Goal: Information Seeking & Learning: Learn about a topic

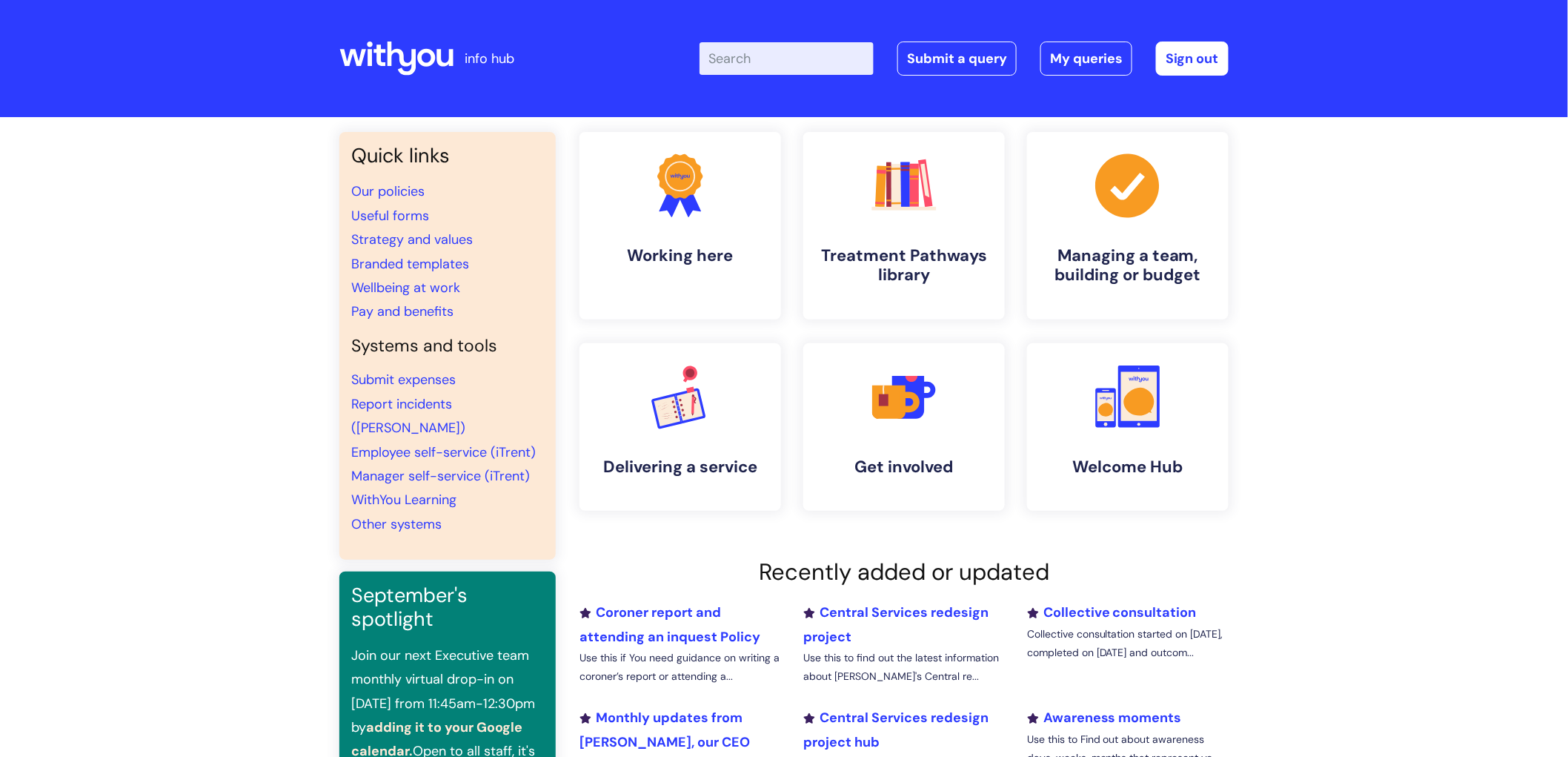
click at [388, 229] on li "Strategy and values" at bounding box center [447, 239] width 193 height 23
click at [392, 237] on link "Strategy and values" at bounding box center [412, 239] width 121 height 18
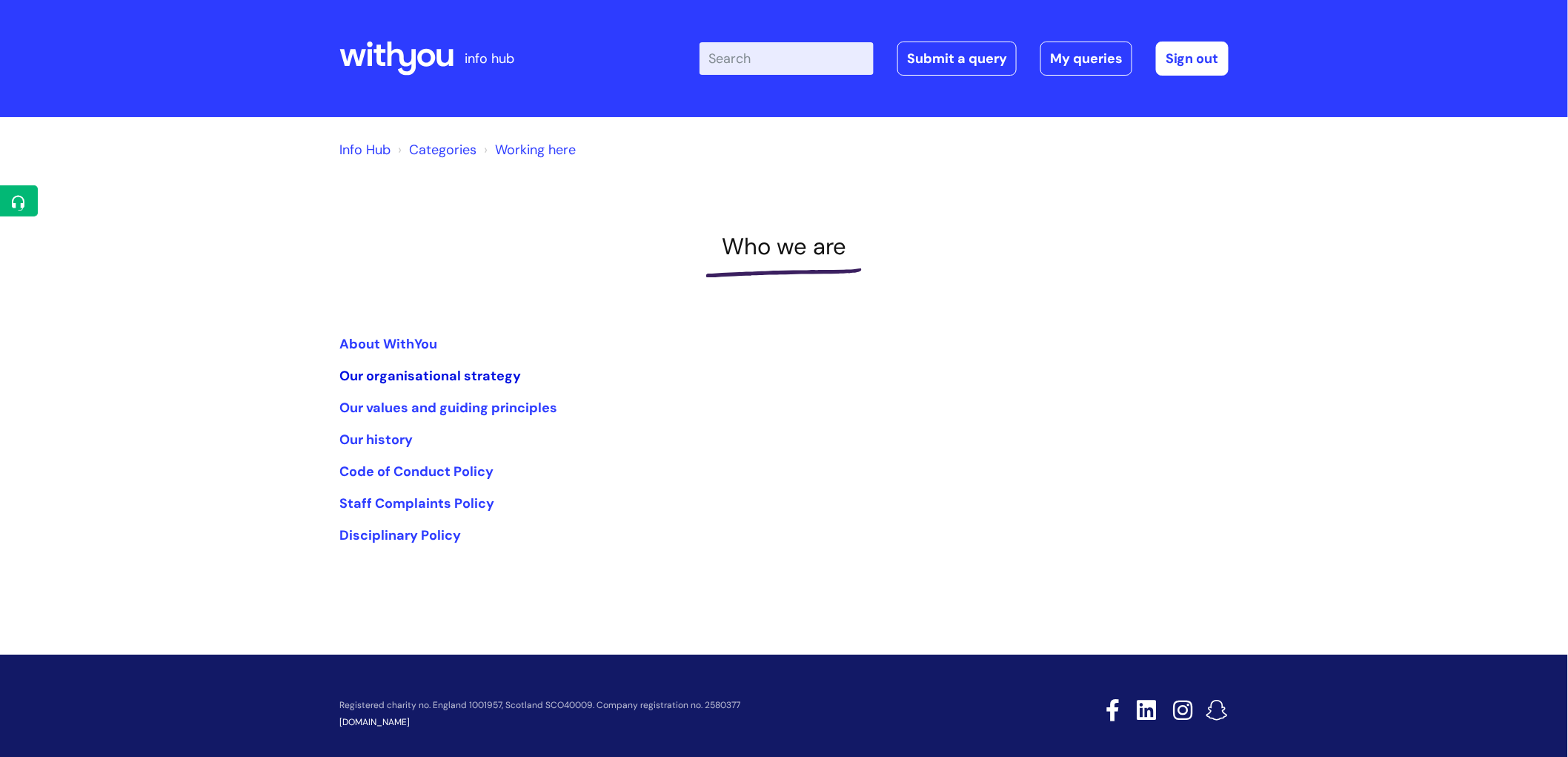
click at [378, 374] on link "Our organisational strategy" at bounding box center [430, 375] width 182 height 18
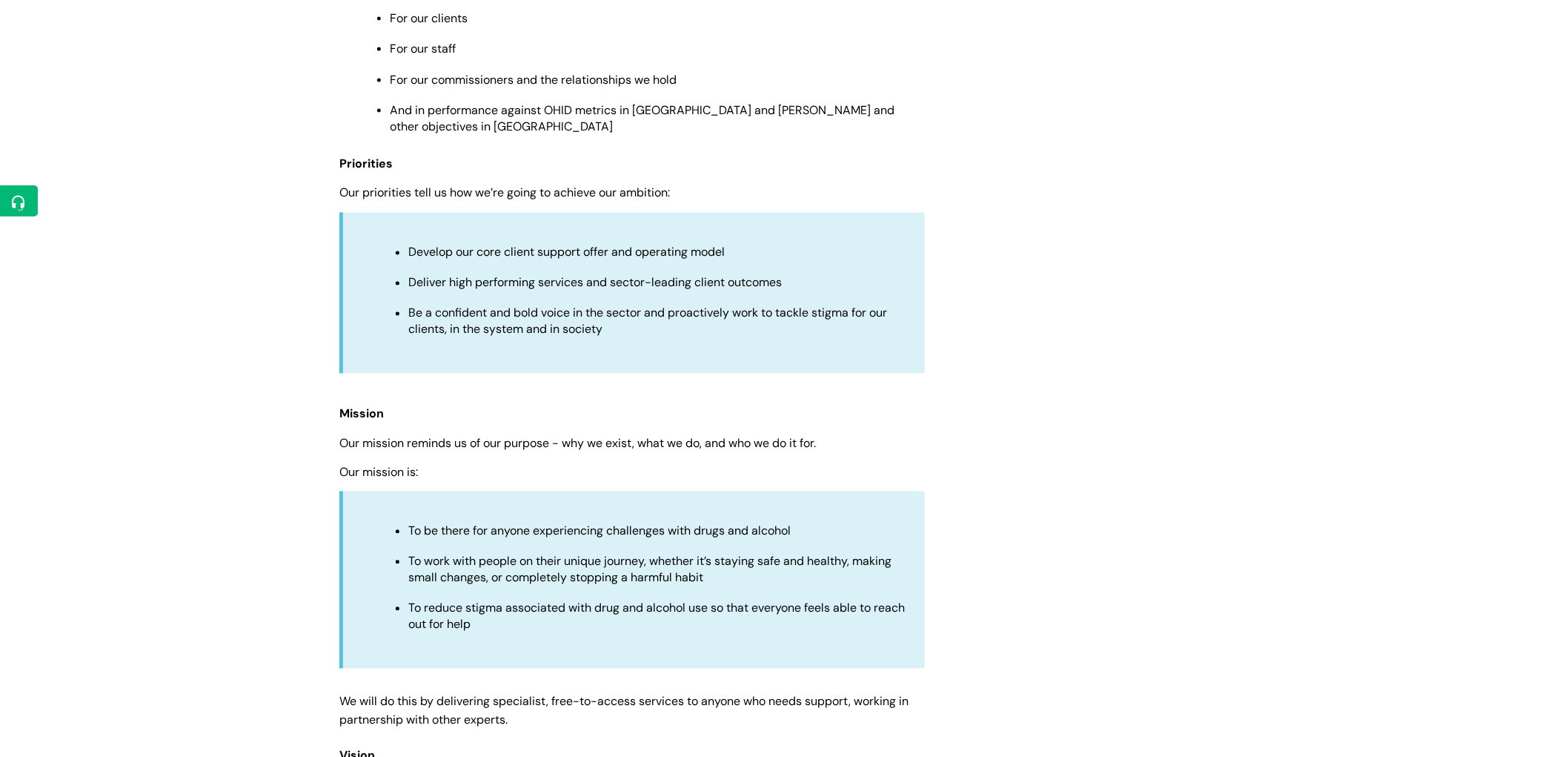
scroll to position [988, 0]
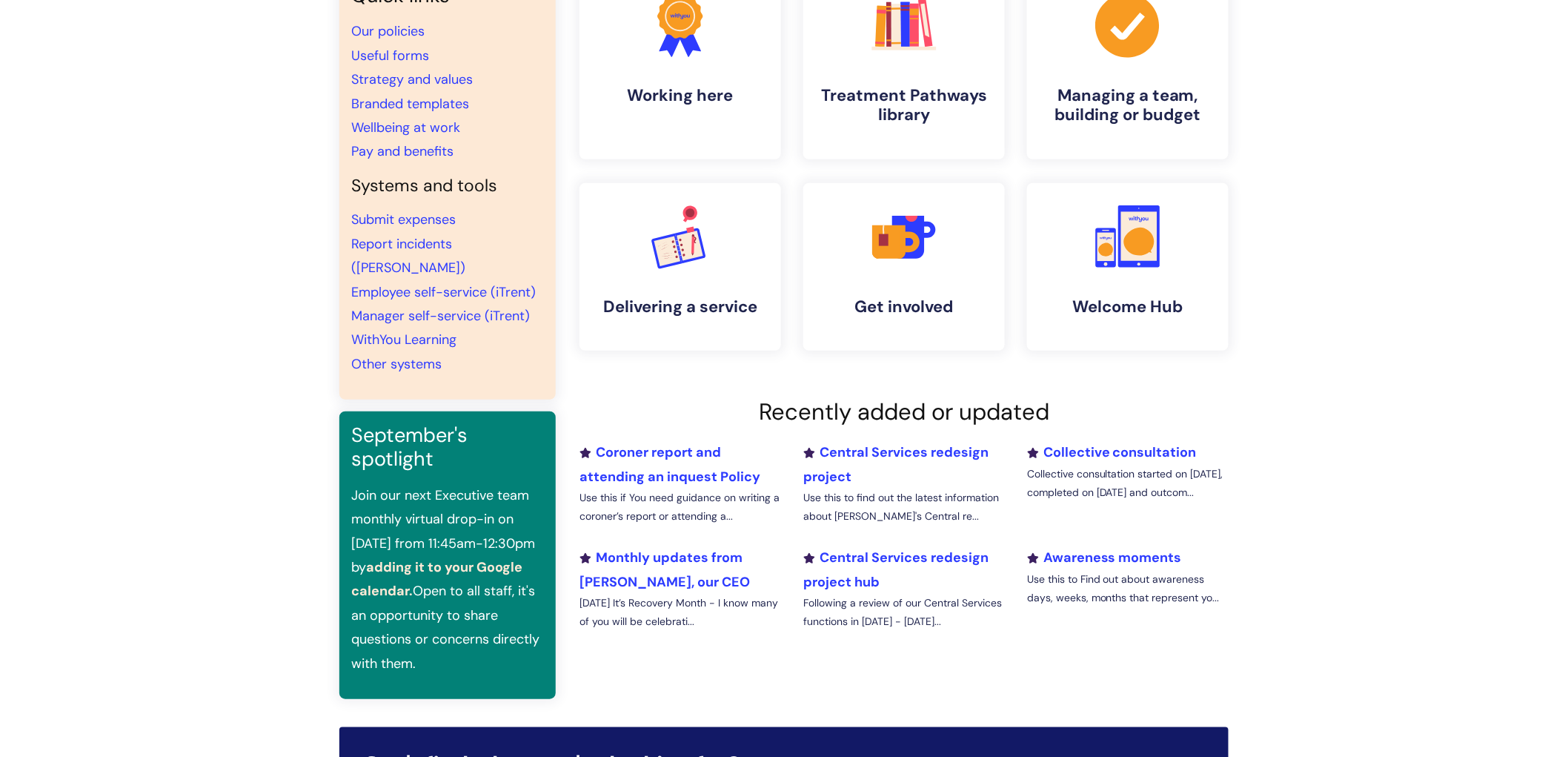
scroll to position [164, 0]
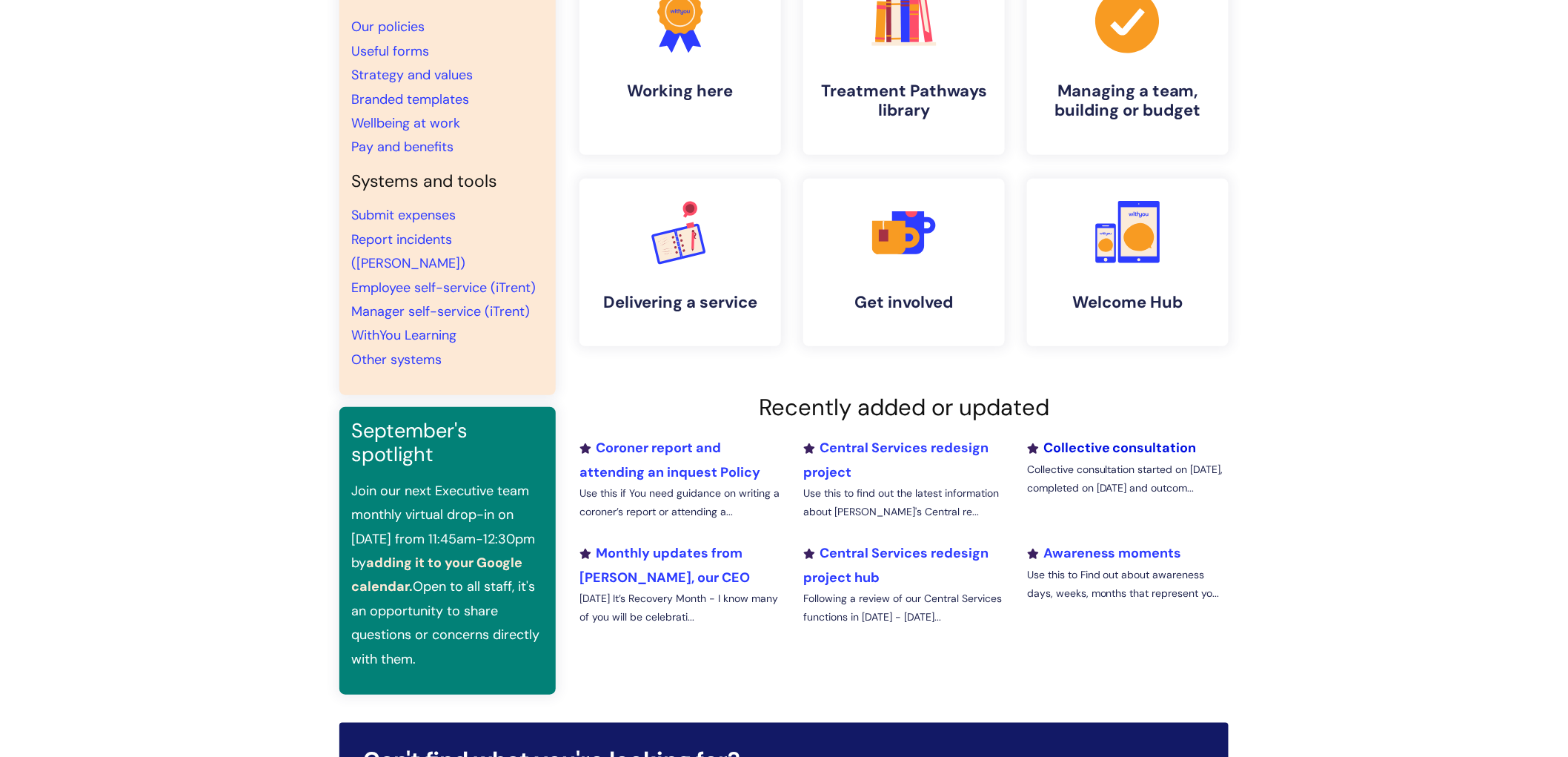
click at [1085, 452] on link "Collective consultation" at bounding box center [1112, 447] width 170 height 18
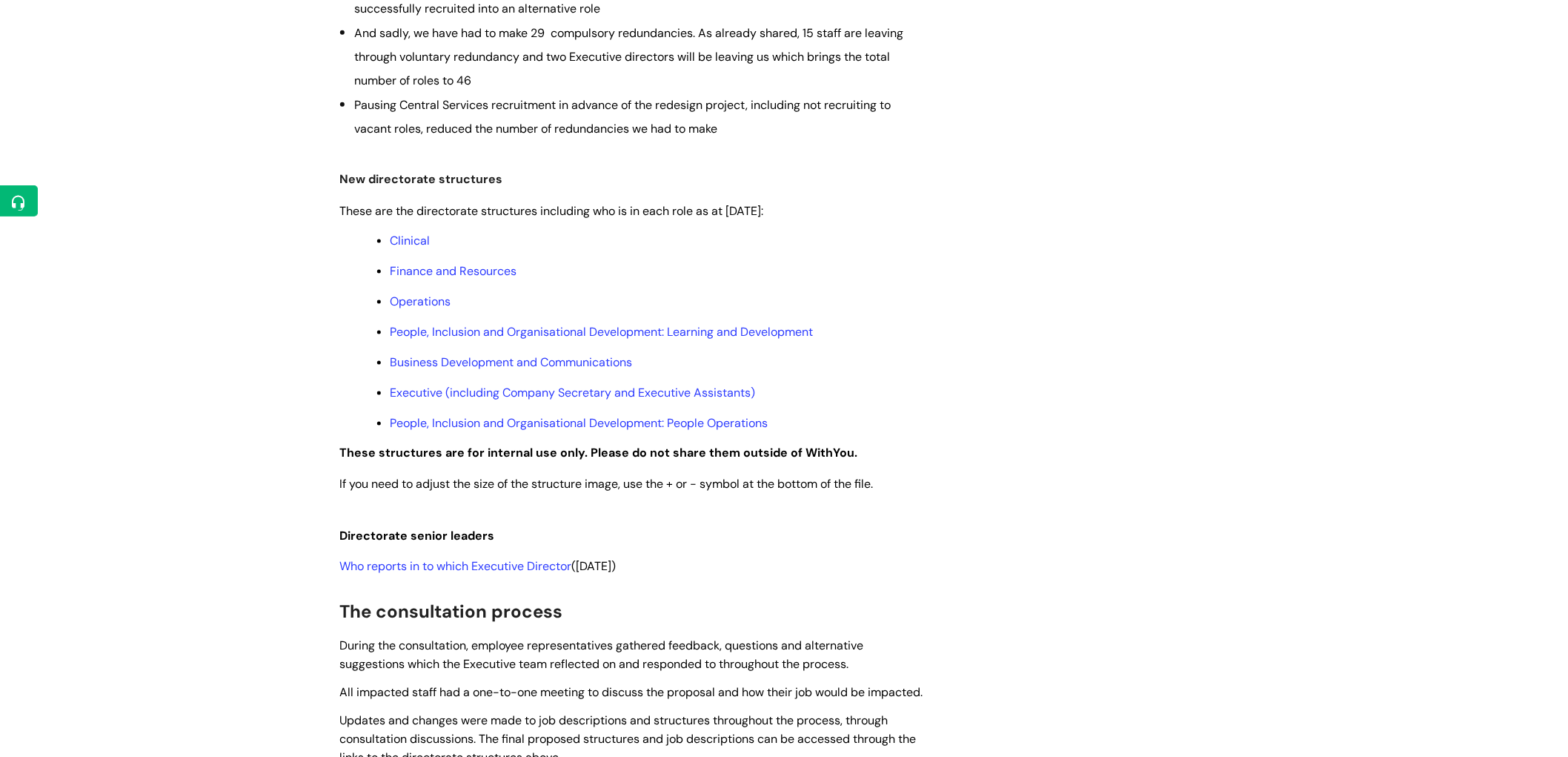
scroll to position [658, 0]
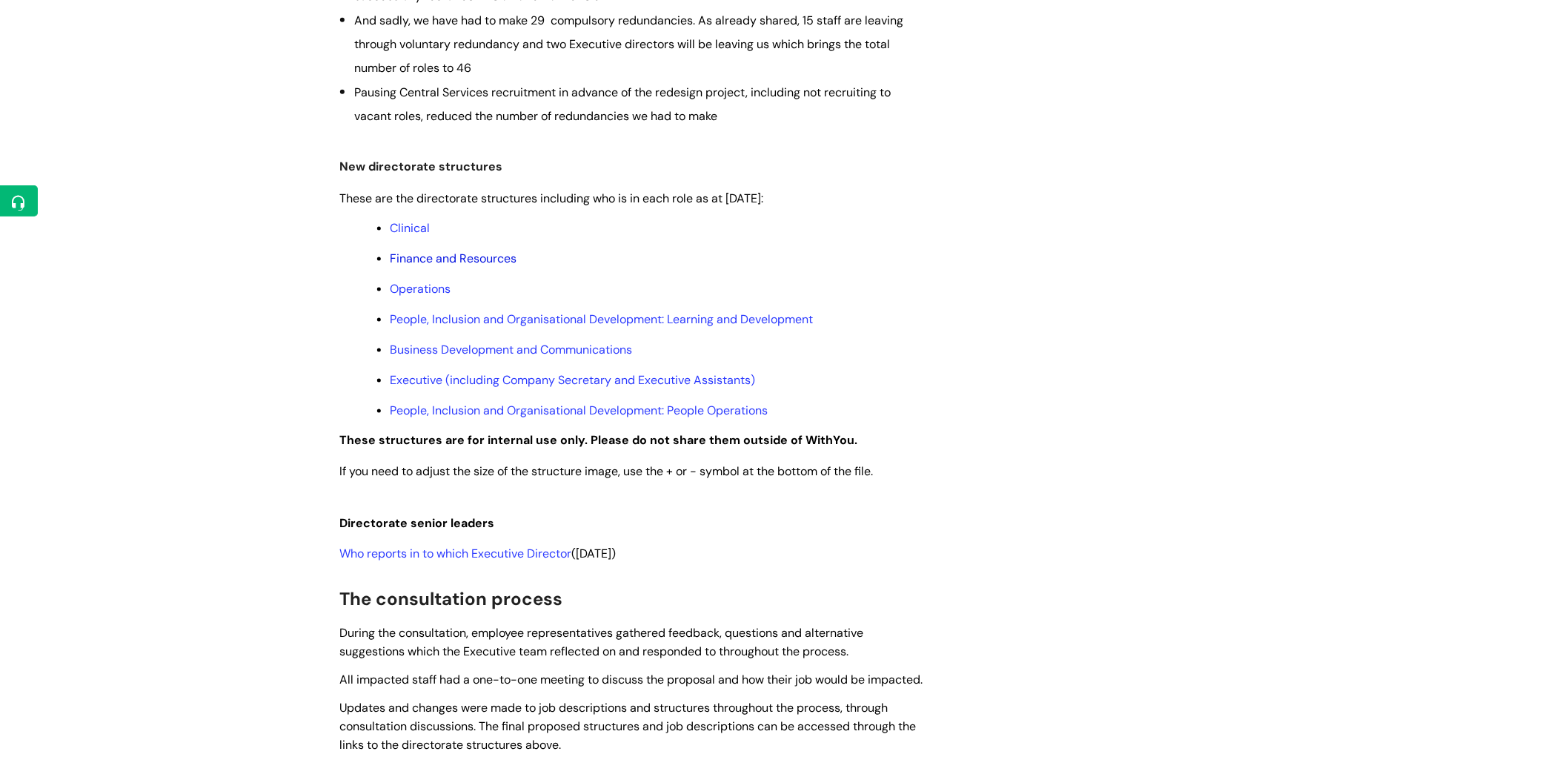
click at [411, 255] on link "Finance and Resources" at bounding box center [453, 258] width 127 height 16
